Goal: Find specific fact: Find specific fact

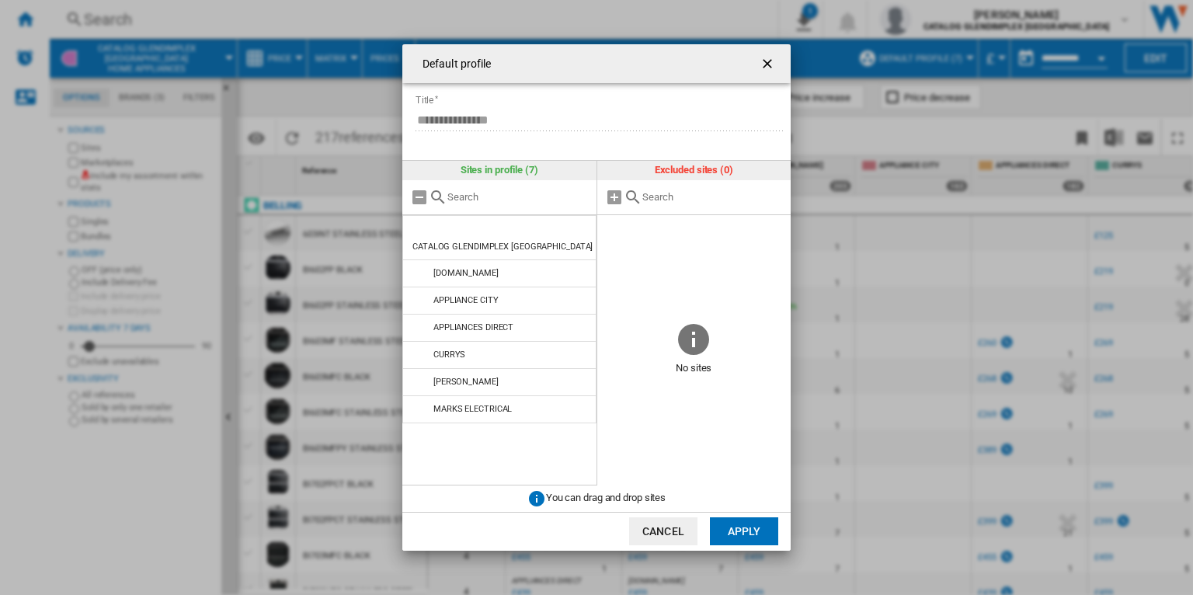
scroll to position [0, 252]
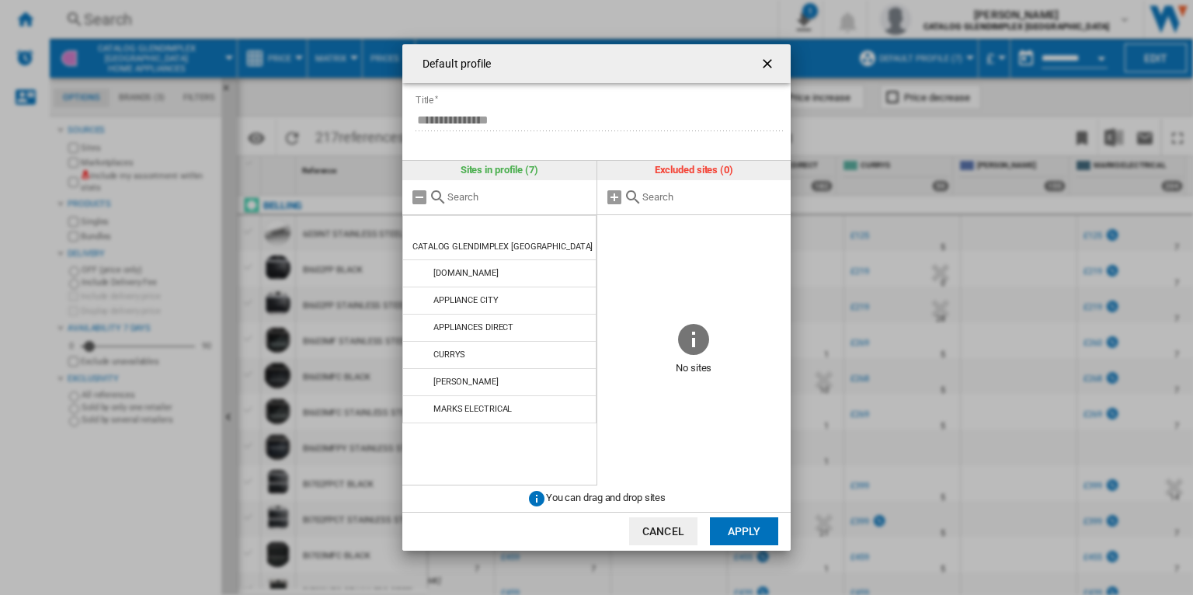
click at [770, 61] on ng-md-icon "getI18NText('BUTTONS.CLOSE_DIALOG')" at bounding box center [769, 65] width 19 height 19
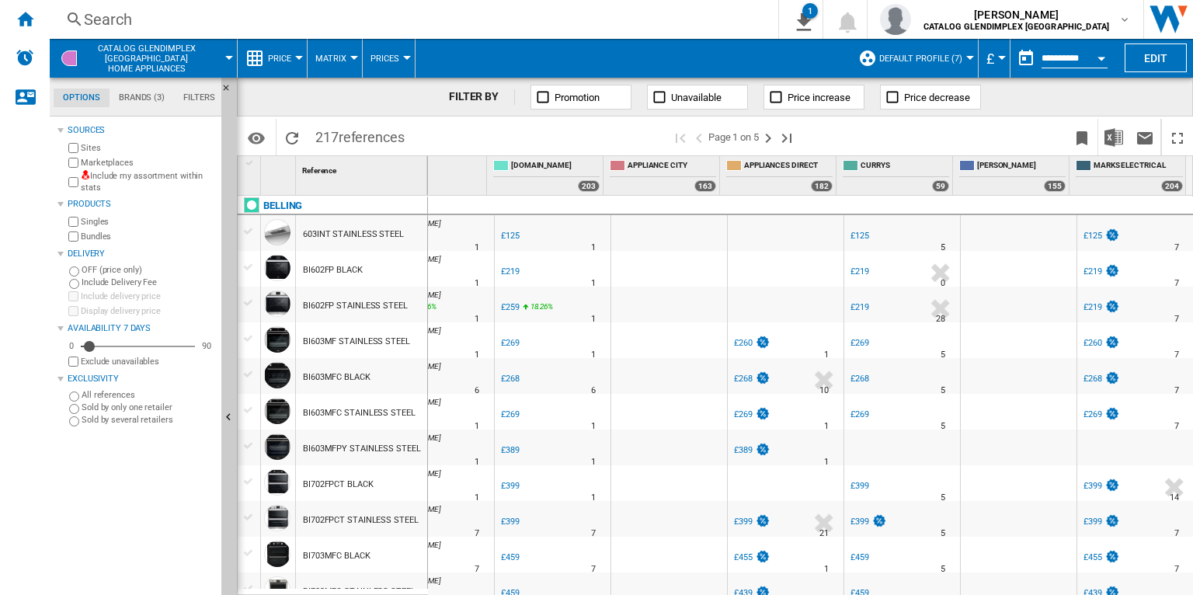
click at [285, 56] on span "Price" at bounding box center [279, 59] width 23 height 10
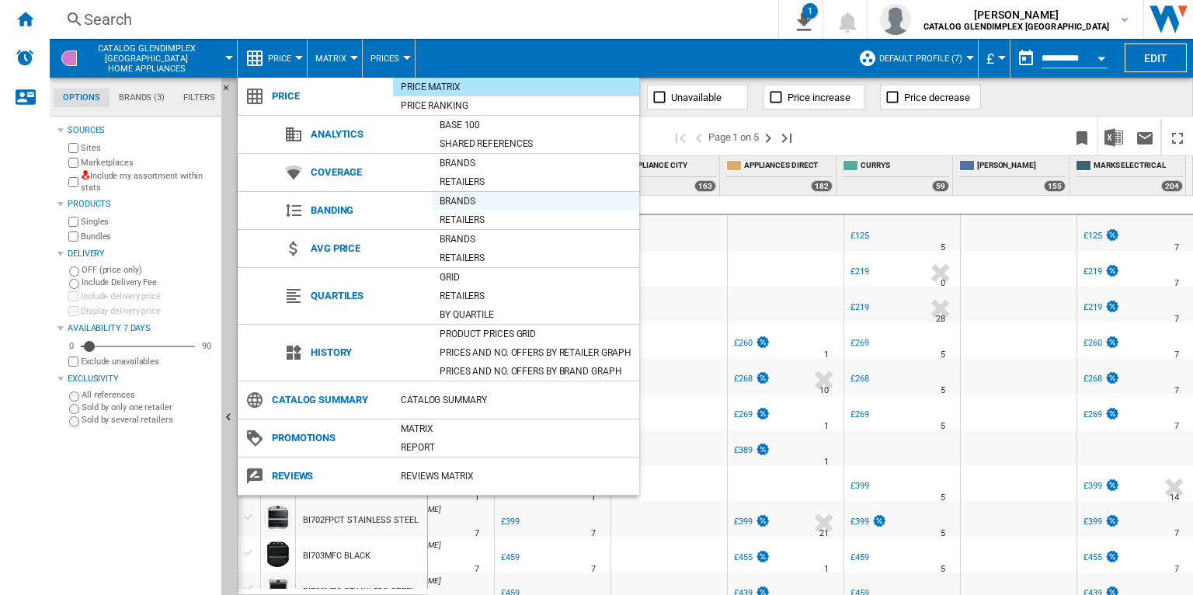
click at [462, 202] on div "Brands" at bounding box center [535, 201] width 207 height 16
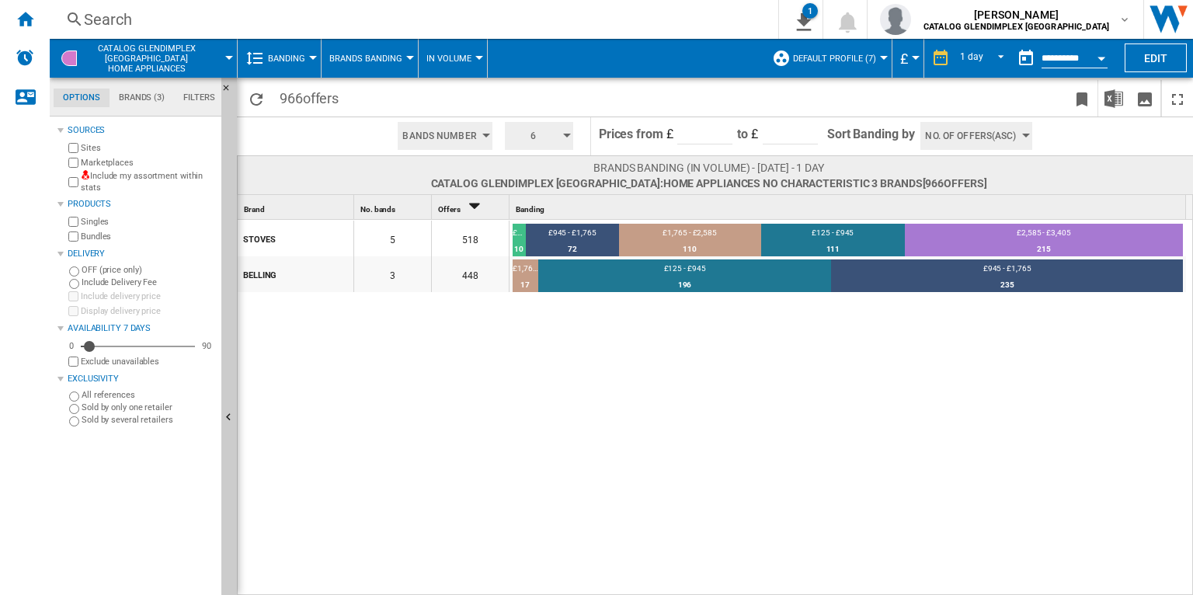
click at [552, 134] on span "6" at bounding box center [534, 136] width 48 height 28
click at [530, 195] on button "5" at bounding box center [540, 195] width 75 height 16
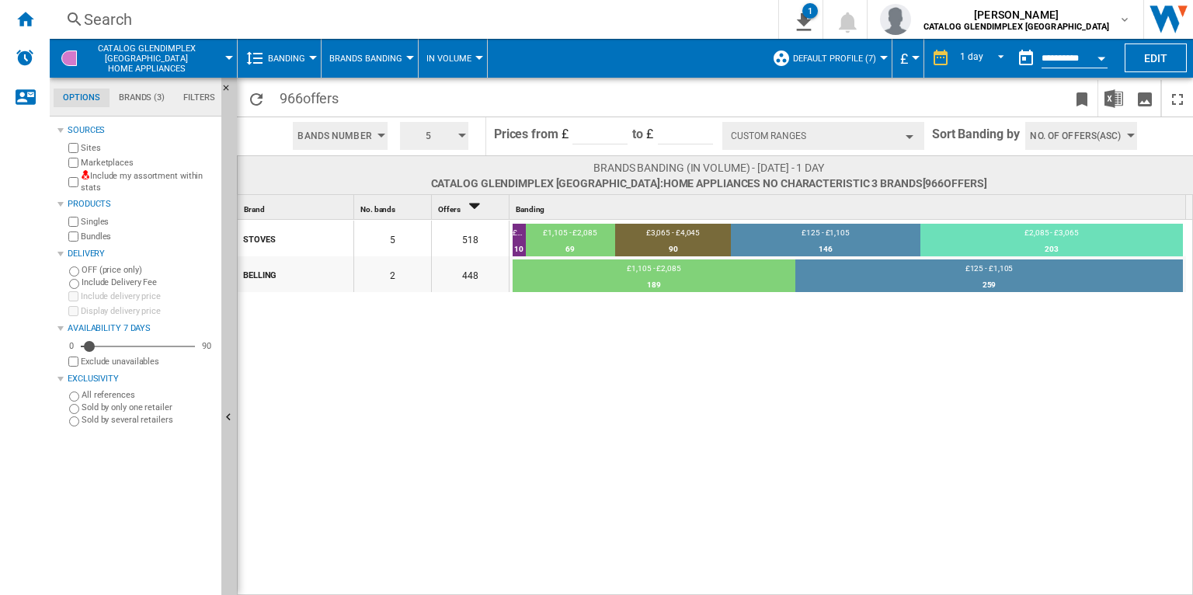
click at [458, 137] on button "5" at bounding box center [434, 136] width 68 height 28
click at [429, 208] on button "6" at bounding box center [436, 211] width 75 height 16
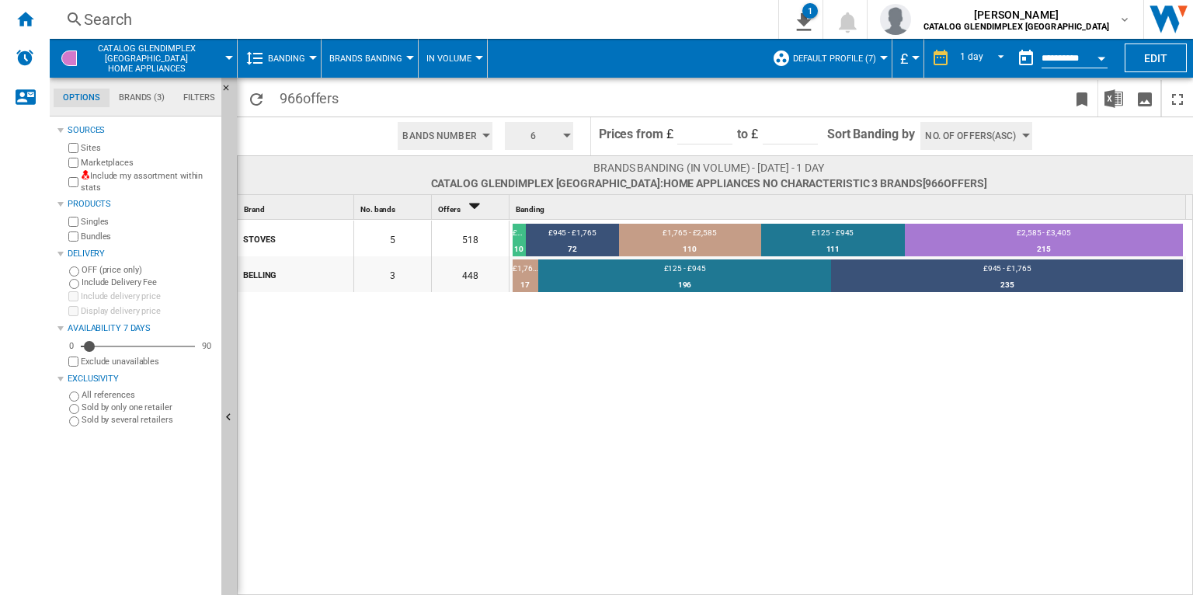
click at [487, 9] on div "Search" at bounding box center [411, 20] width 654 height 22
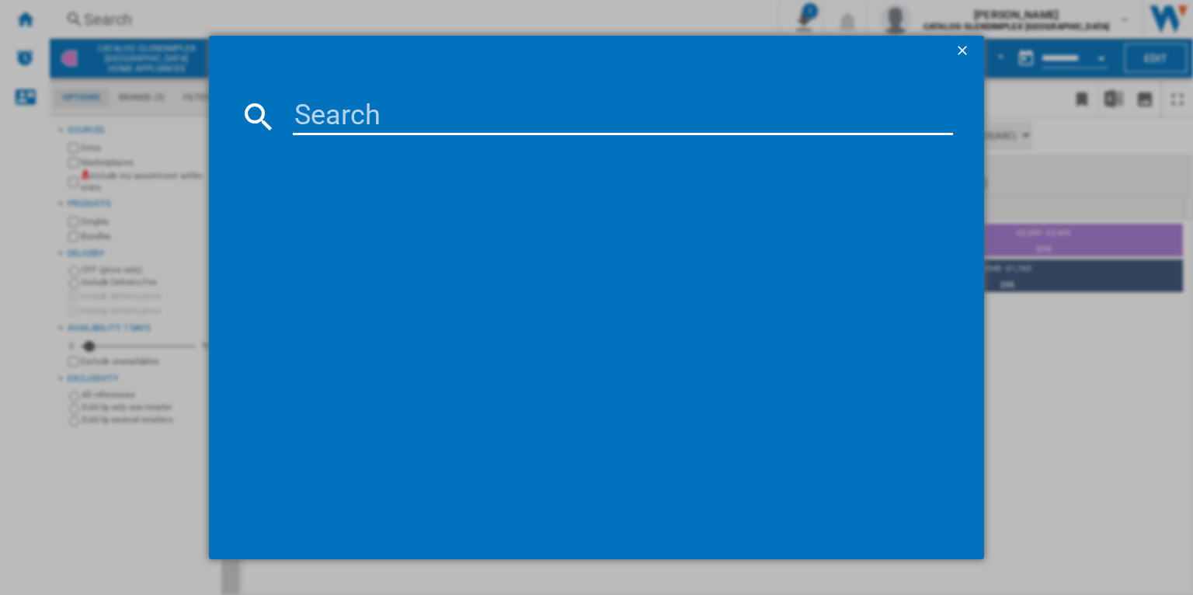
click at [442, 99] on input at bounding box center [623, 116] width 660 height 37
paste input "444412047"
type input "444412047"
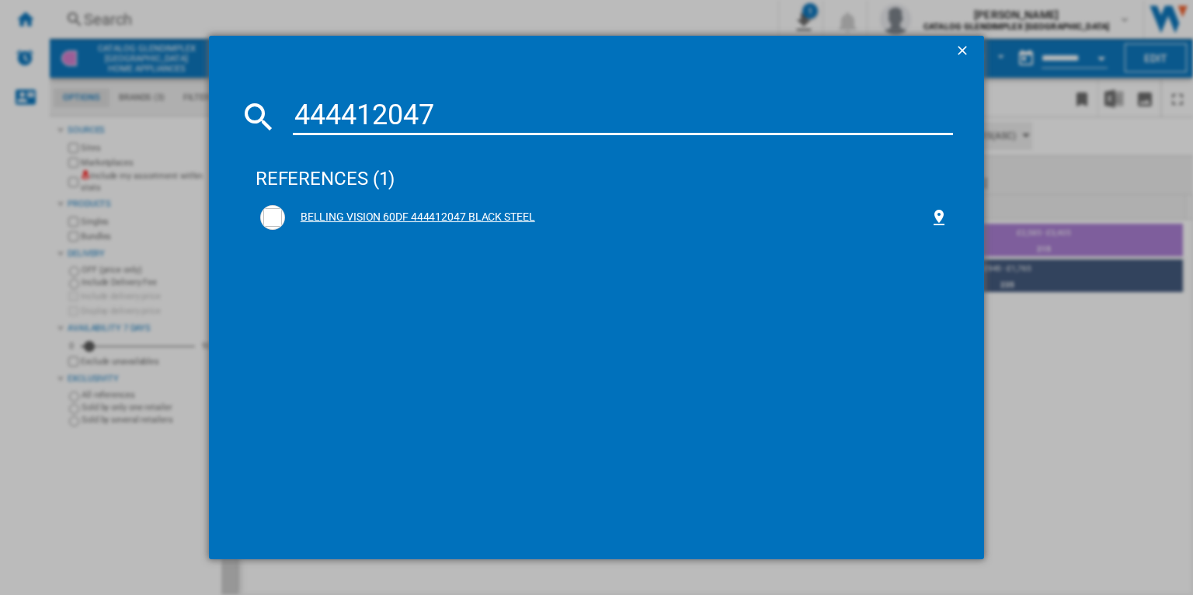
click at [486, 212] on div "BELLING VISION 60DF 444412047 BLACK STEEL" at bounding box center [607, 218] width 645 height 16
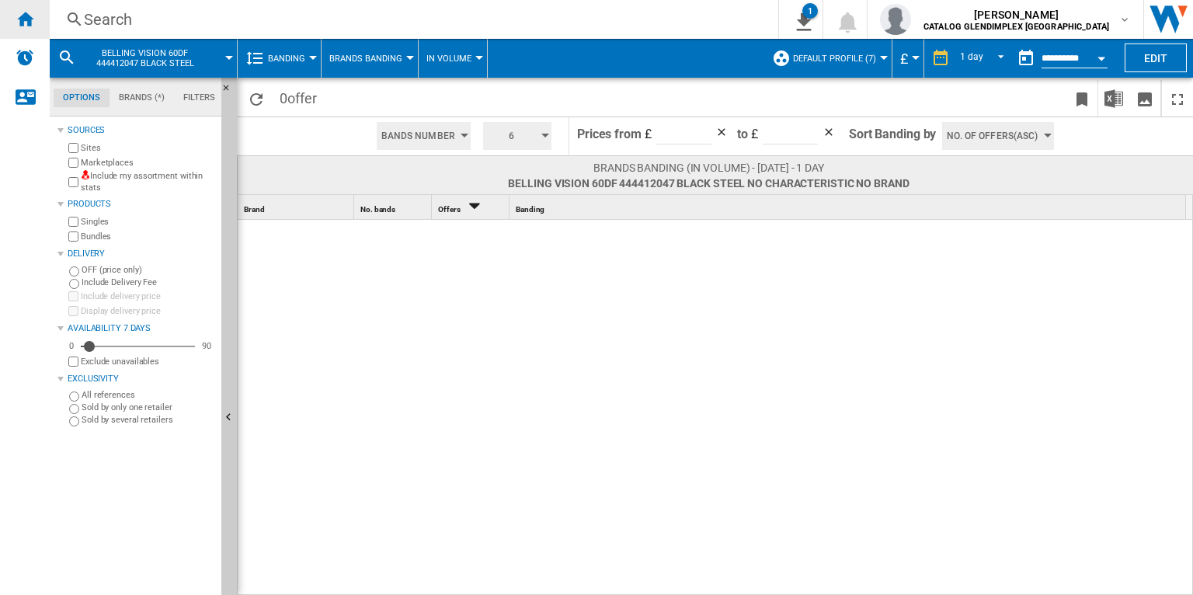
click at [22, 6] on div "Home" at bounding box center [25, 19] width 50 height 39
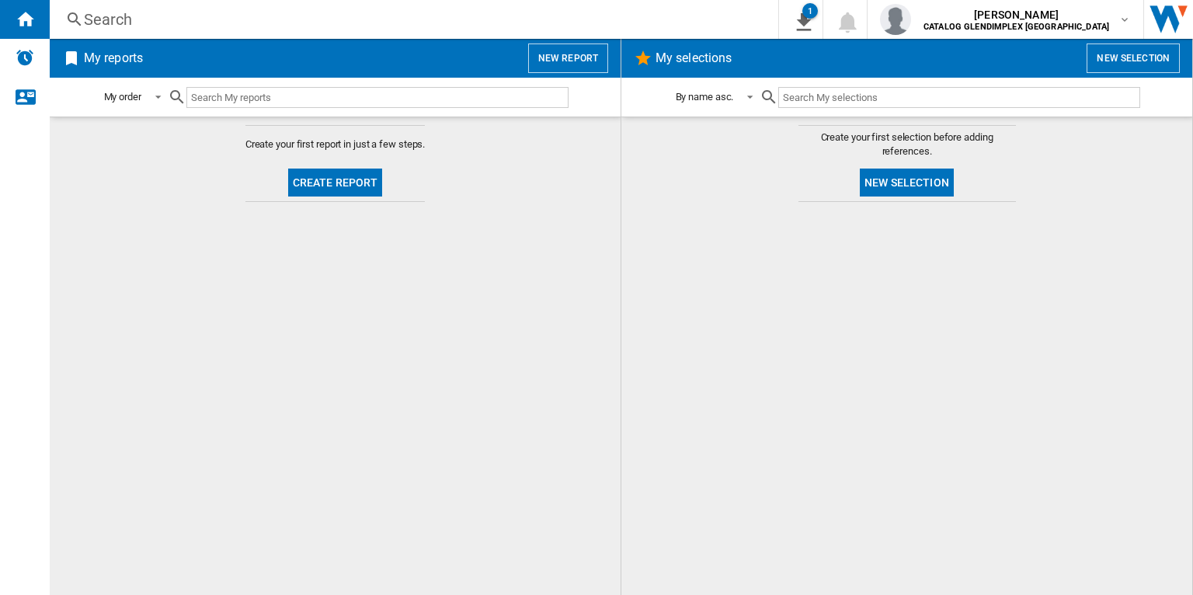
click at [487, 20] on div "Search" at bounding box center [411, 20] width 654 height 22
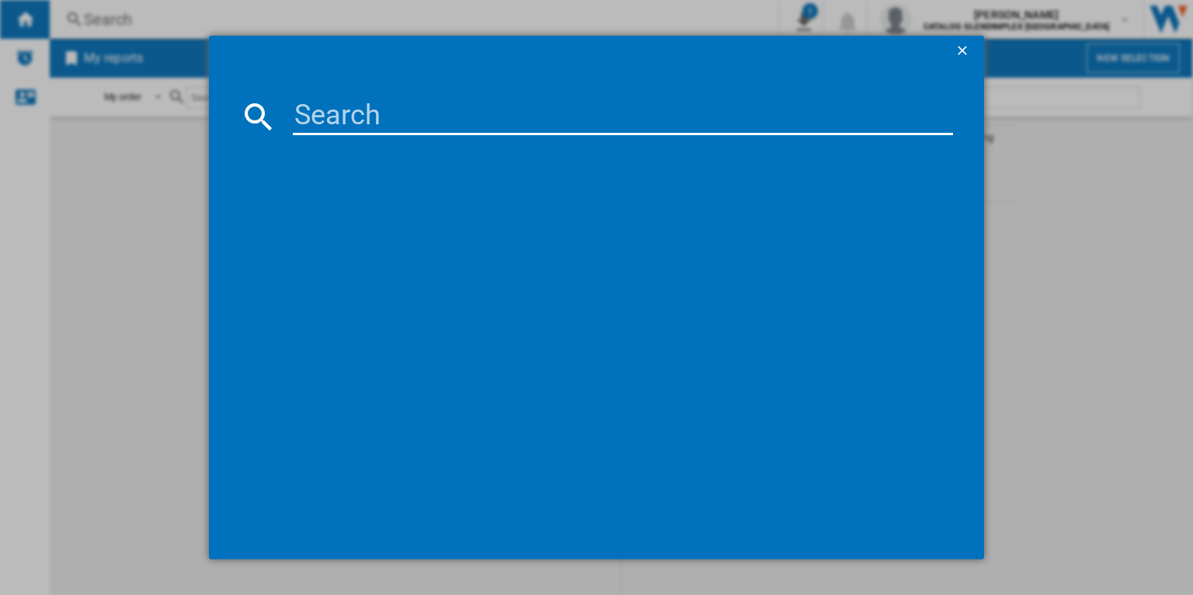
click at [59, 287] on div at bounding box center [596, 297] width 1193 height 595
click at [39, 36] on div at bounding box center [596, 297] width 1193 height 595
click at [962, 52] on ng-md-icon "getI18NText('BUTTONS.CLOSE_DIALOG')" at bounding box center [964, 52] width 19 height 19
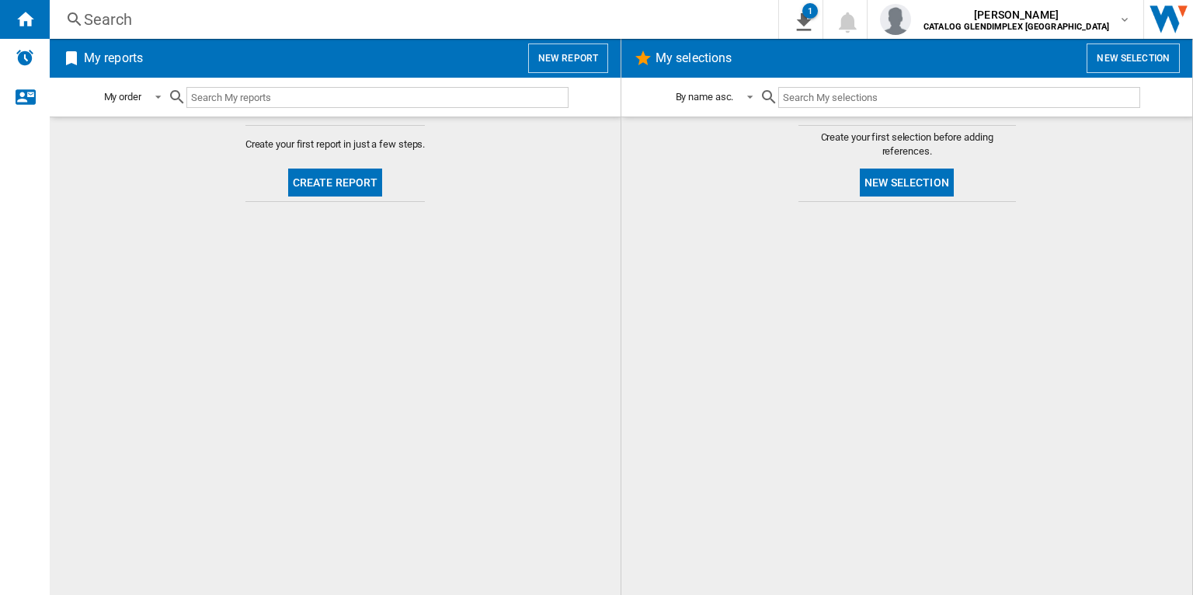
click at [594, 65] on button "New report" at bounding box center [568, 59] width 80 height 30
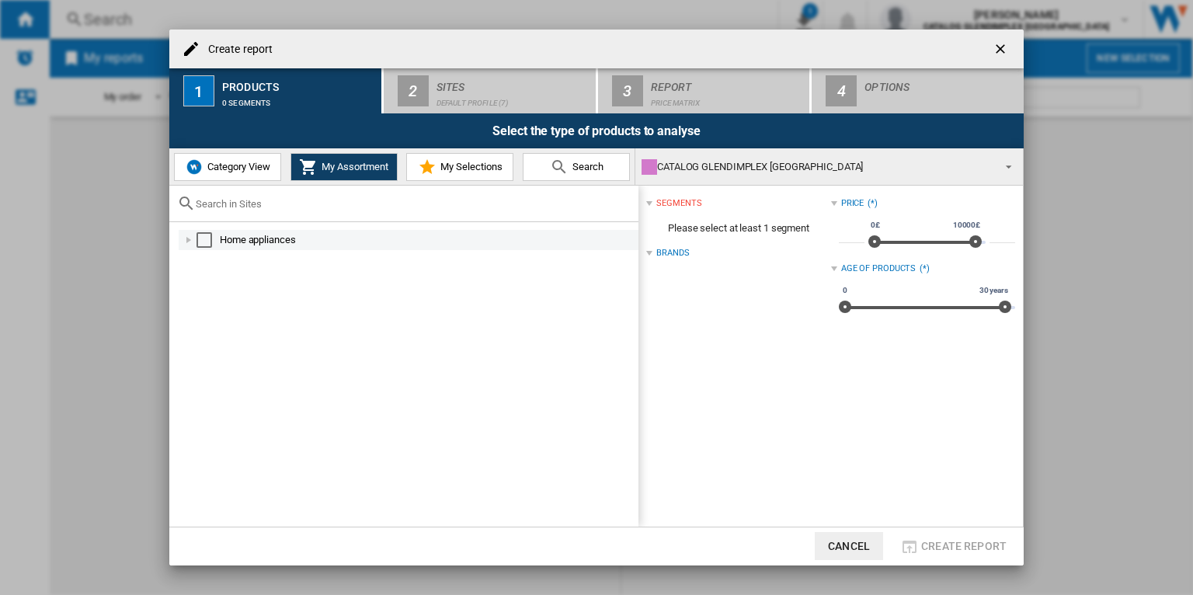
click at [201, 238] on div "Select" at bounding box center [205, 240] width 16 height 16
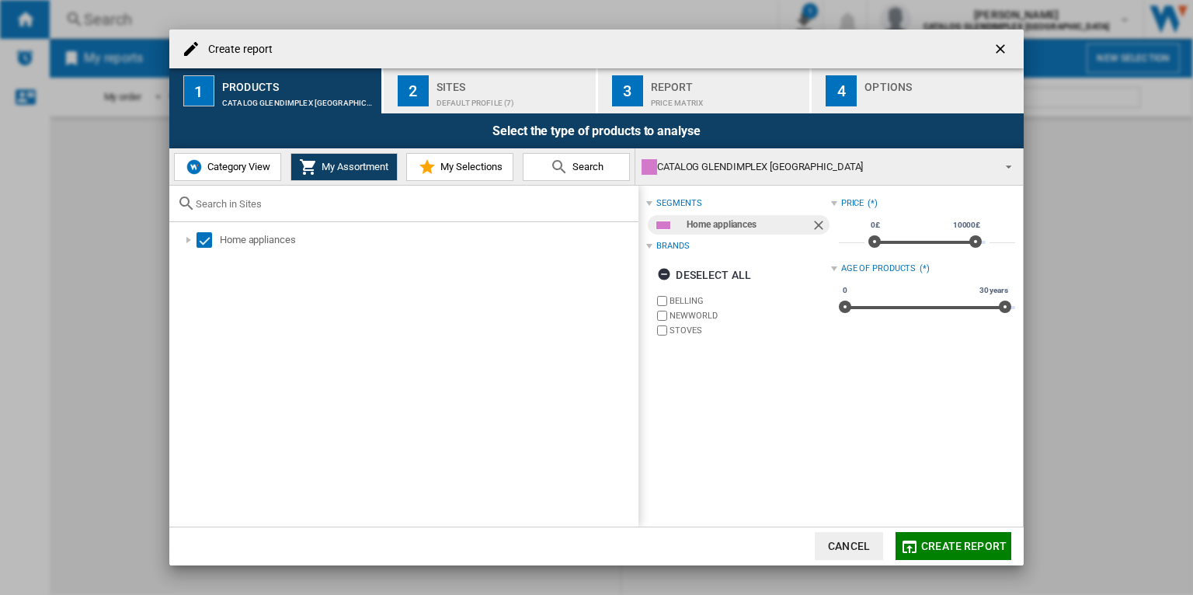
click at [953, 540] on span "Create report" at bounding box center [963, 546] width 85 height 12
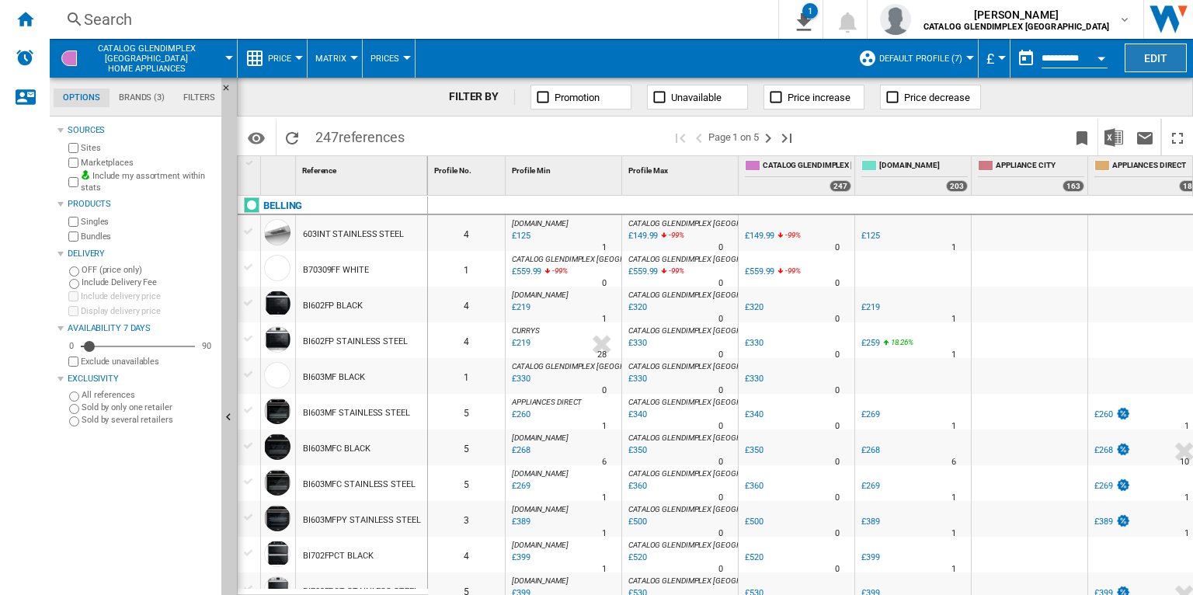
click at [1151, 51] on button "Edit" at bounding box center [1156, 58] width 62 height 29
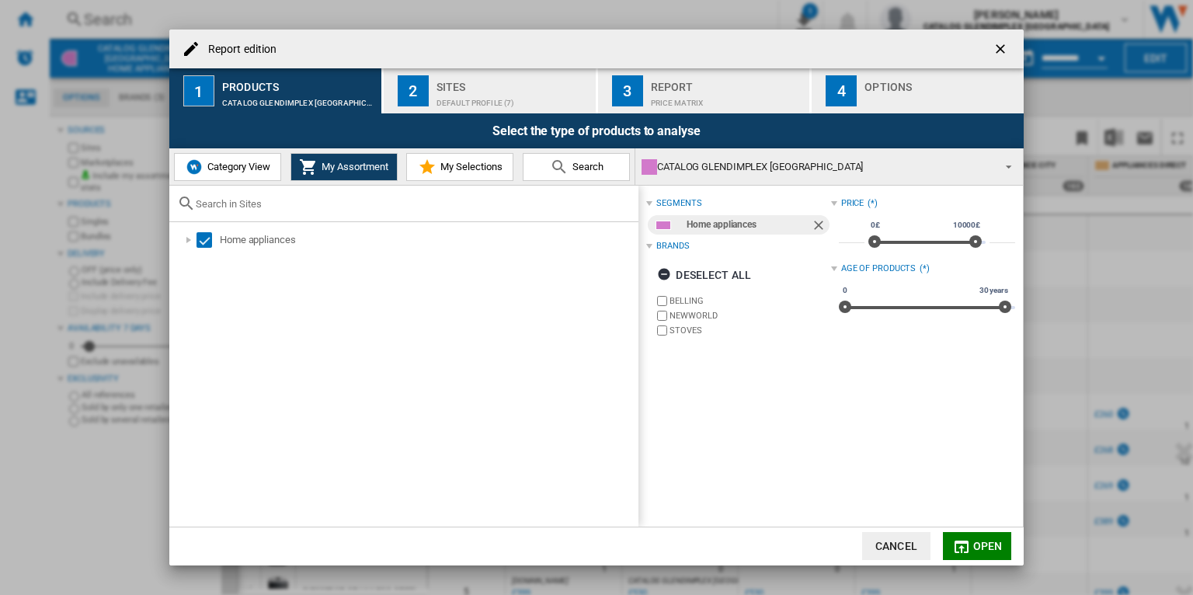
click at [684, 108] on button "3 Report Price Matrix" at bounding box center [705, 90] width 214 height 45
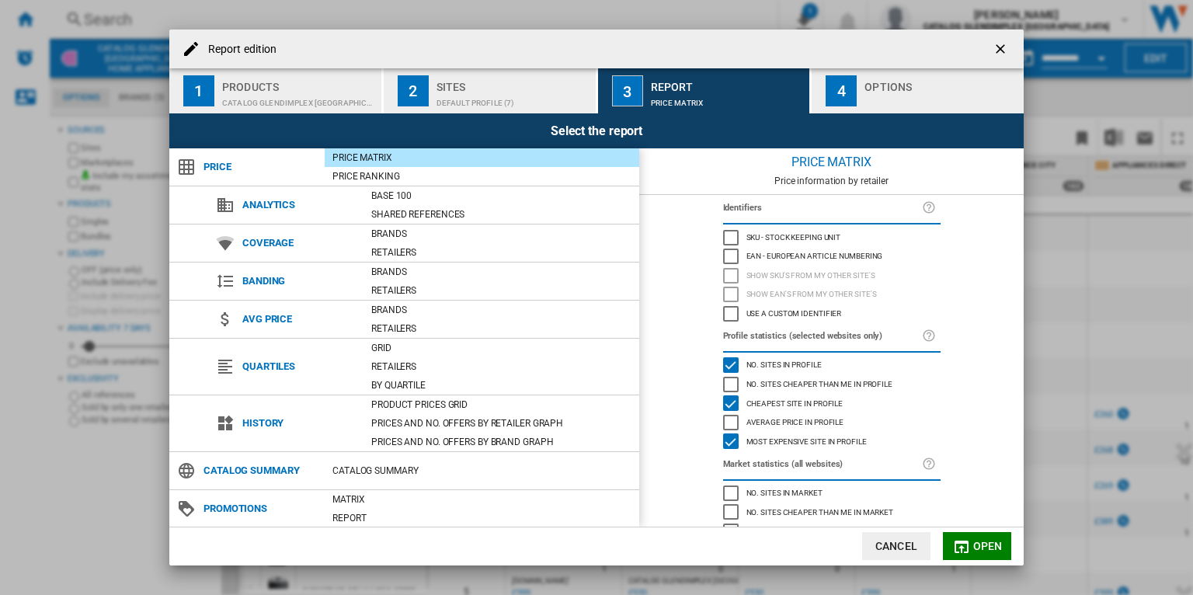
click at [723, 230] on div "SKU - Stock Keeping Unit" at bounding box center [731, 238] width 16 height 16
click at [976, 541] on span "Open" at bounding box center [988, 546] width 30 height 12
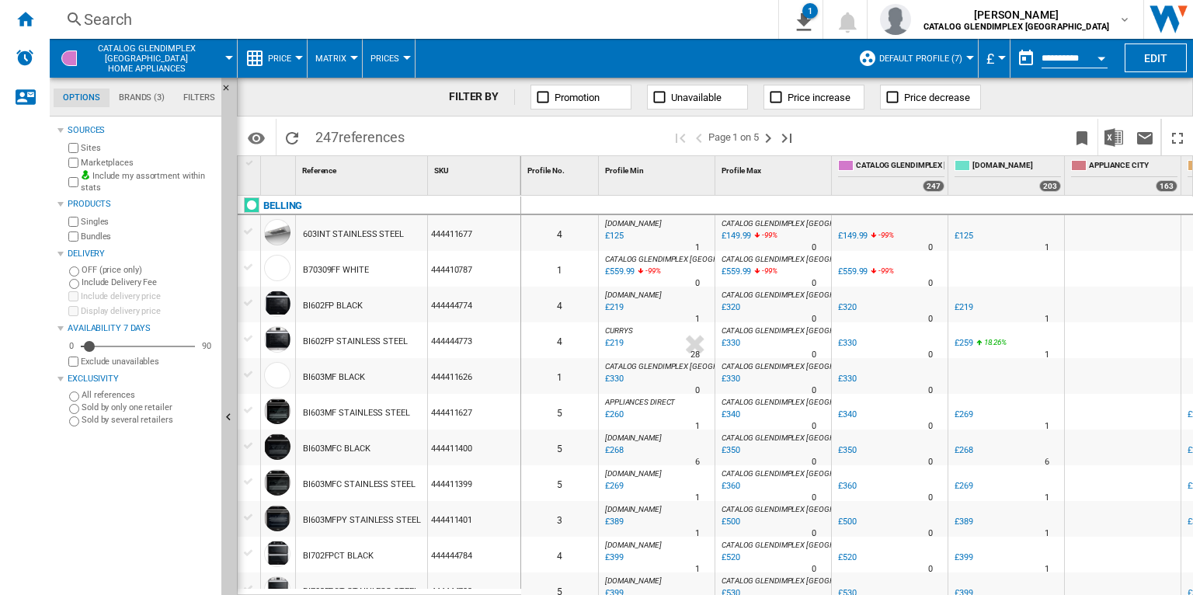
click at [401, 16] on div "Search" at bounding box center [411, 20] width 654 height 22
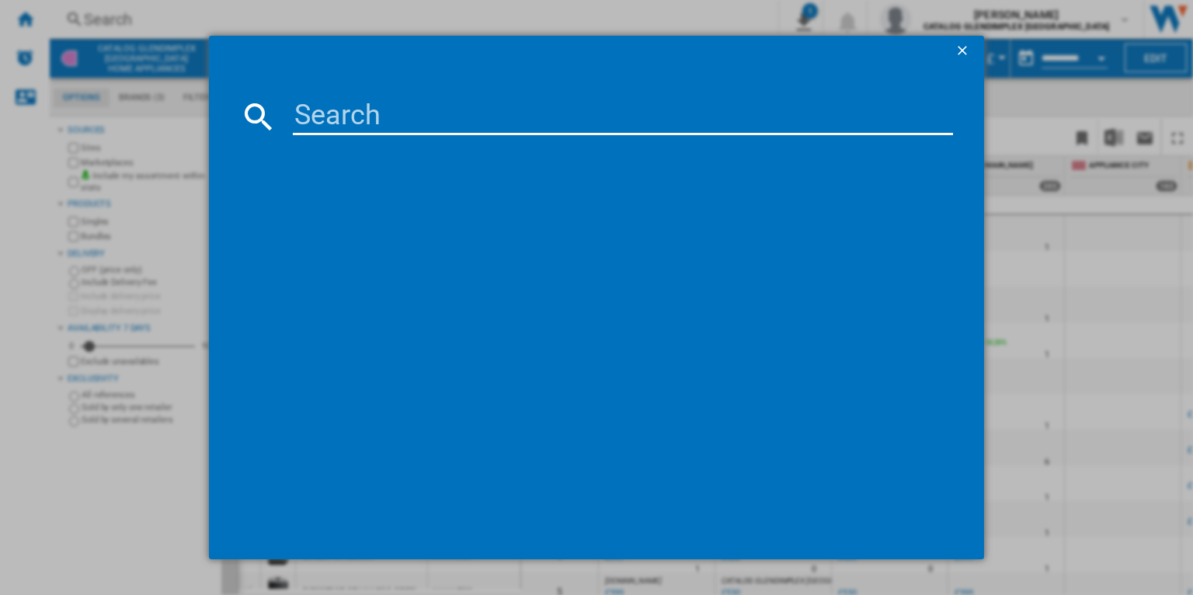
type input "444412047"
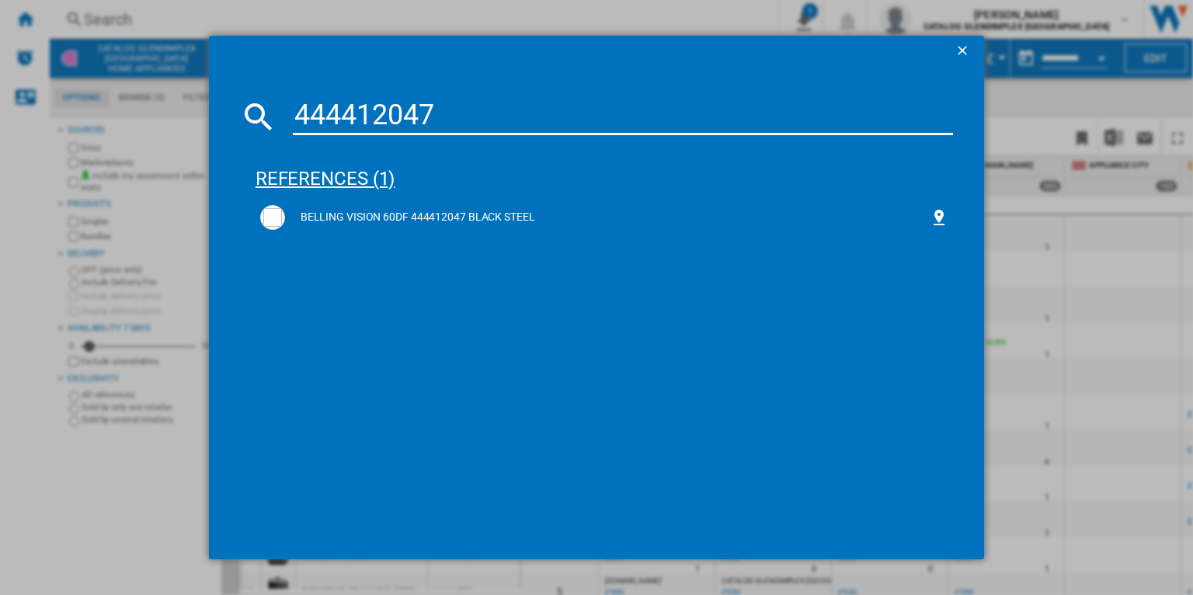
click at [351, 176] on div "references (1)" at bounding box center [605, 171] width 698 height 57
